Goal: Check status: Check status

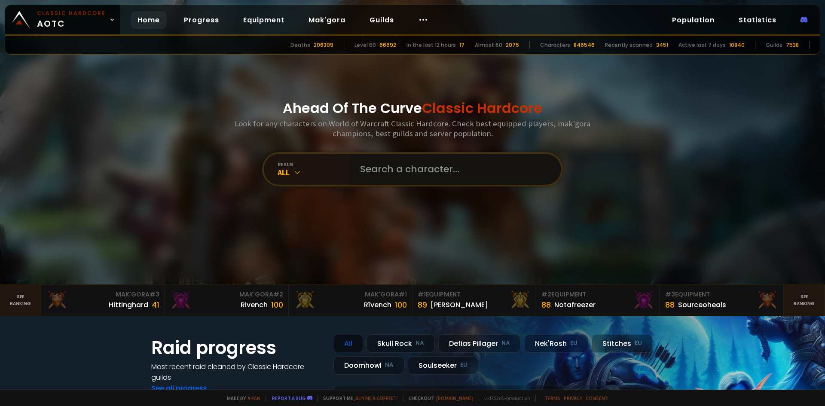
click at [440, 182] on input "text" at bounding box center [453, 169] width 196 height 31
click at [436, 169] on input "text" at bounding box center [453, 169] width 196 height 31
type input "estimation"
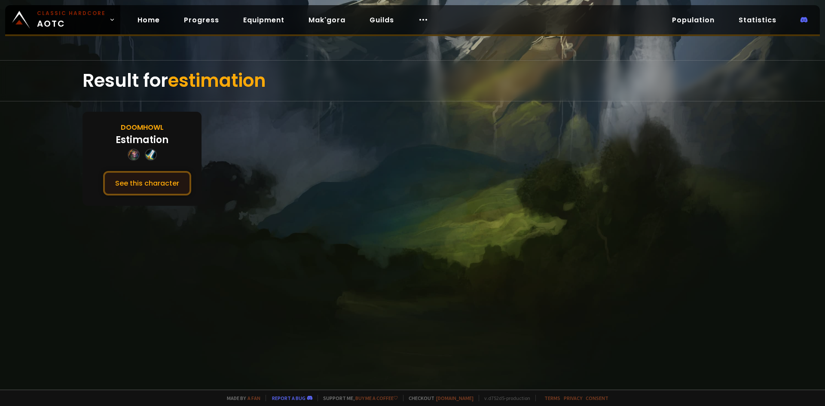
click at [136, 186] on button "See this character" at bounding box center [147, 183] width 88 height 24
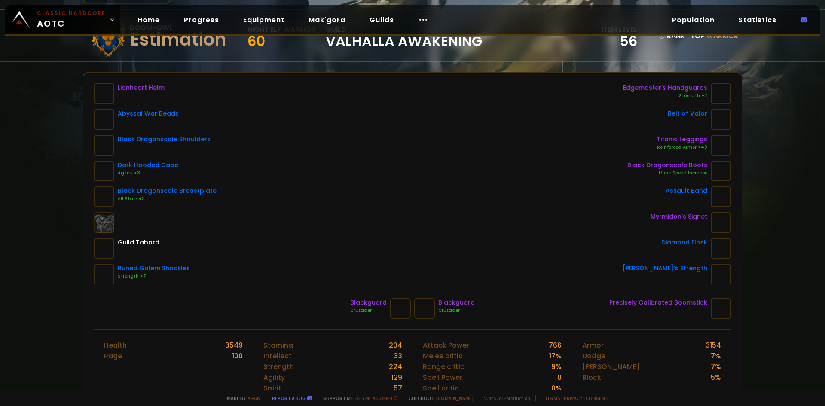
scroll to position [86, 0]
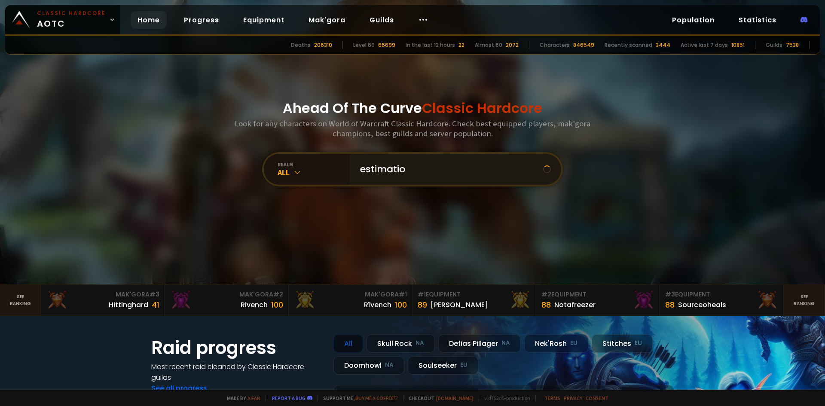
type input "estimation"
click at [411, 170] on input "text" at bounding box center [453, 169] width 196 height 31
type input "catfood"
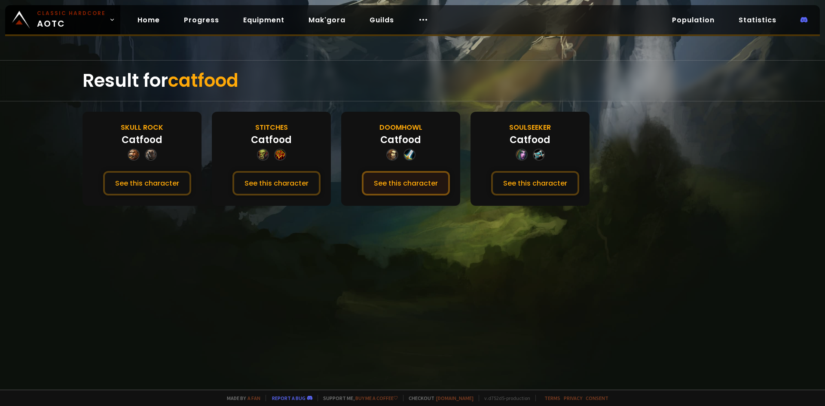
click at [387, 187] on button "See this character" at bounding box center [406, 183] width 88 height 24
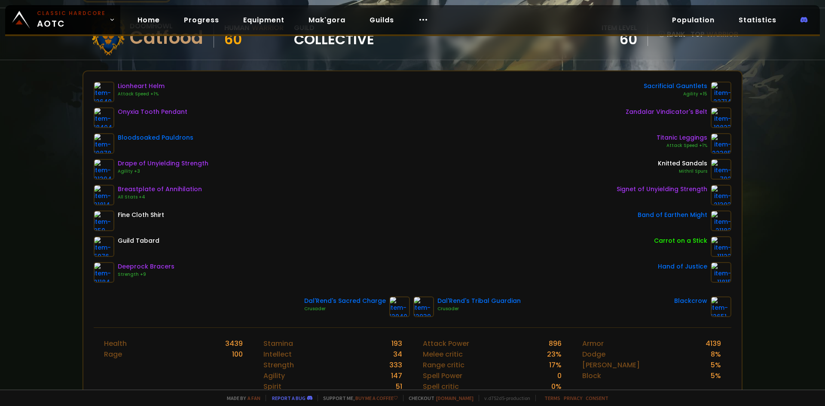
scroll to position [86, 0]
